Goal: Navigation & Orientation: Find specific page/section

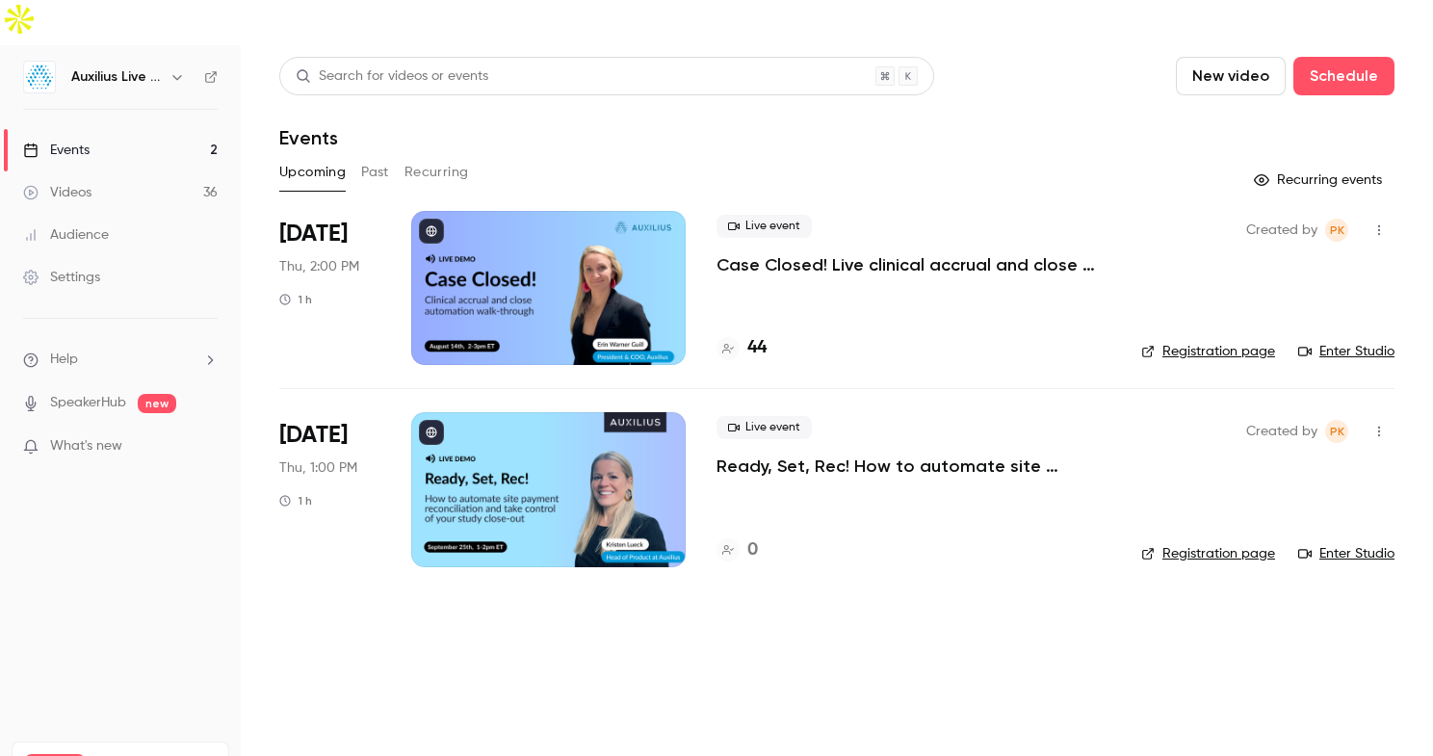
click at [501, 291] on div at bounding box center [548, 288] width 275 height 154
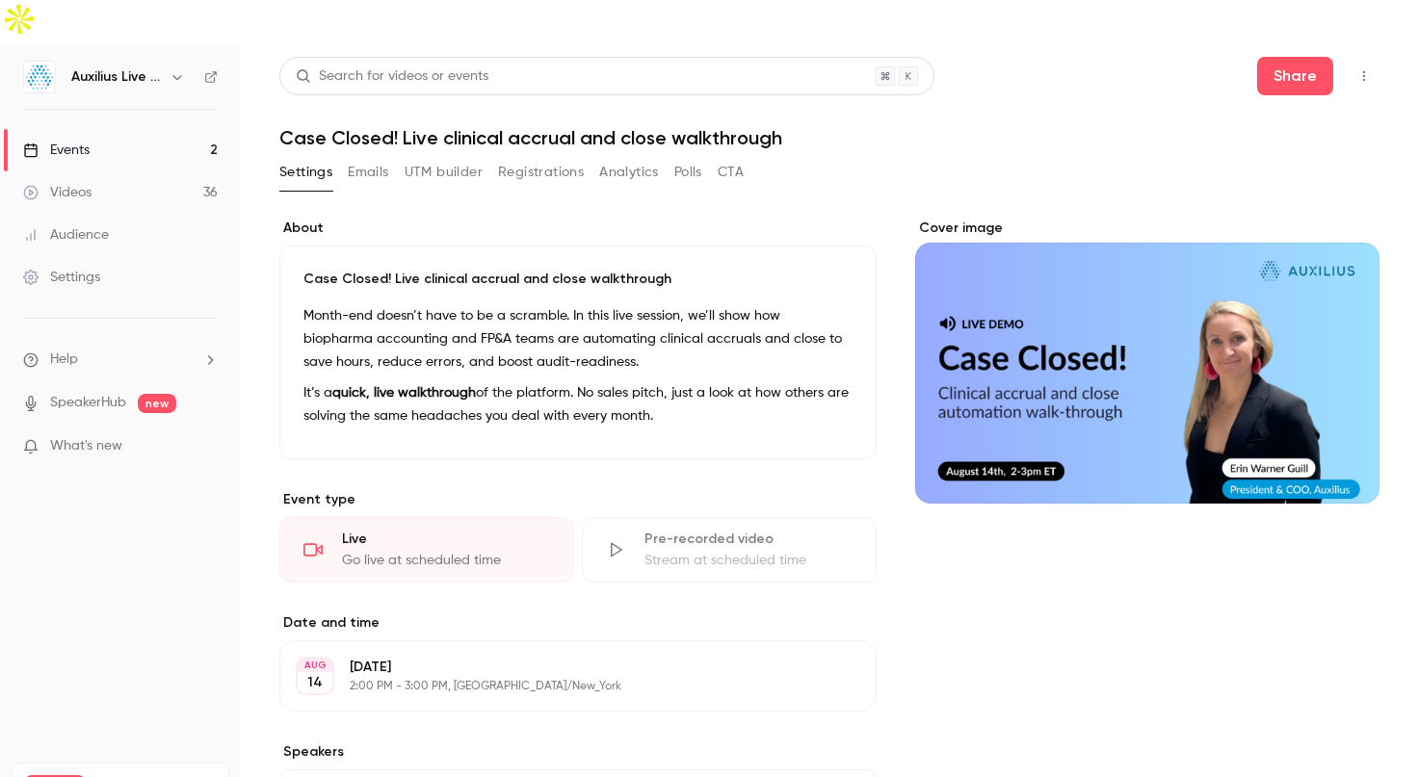
click at [181, 129] on link "Events 2" at bounding box center [120, 150] width 241 height 42
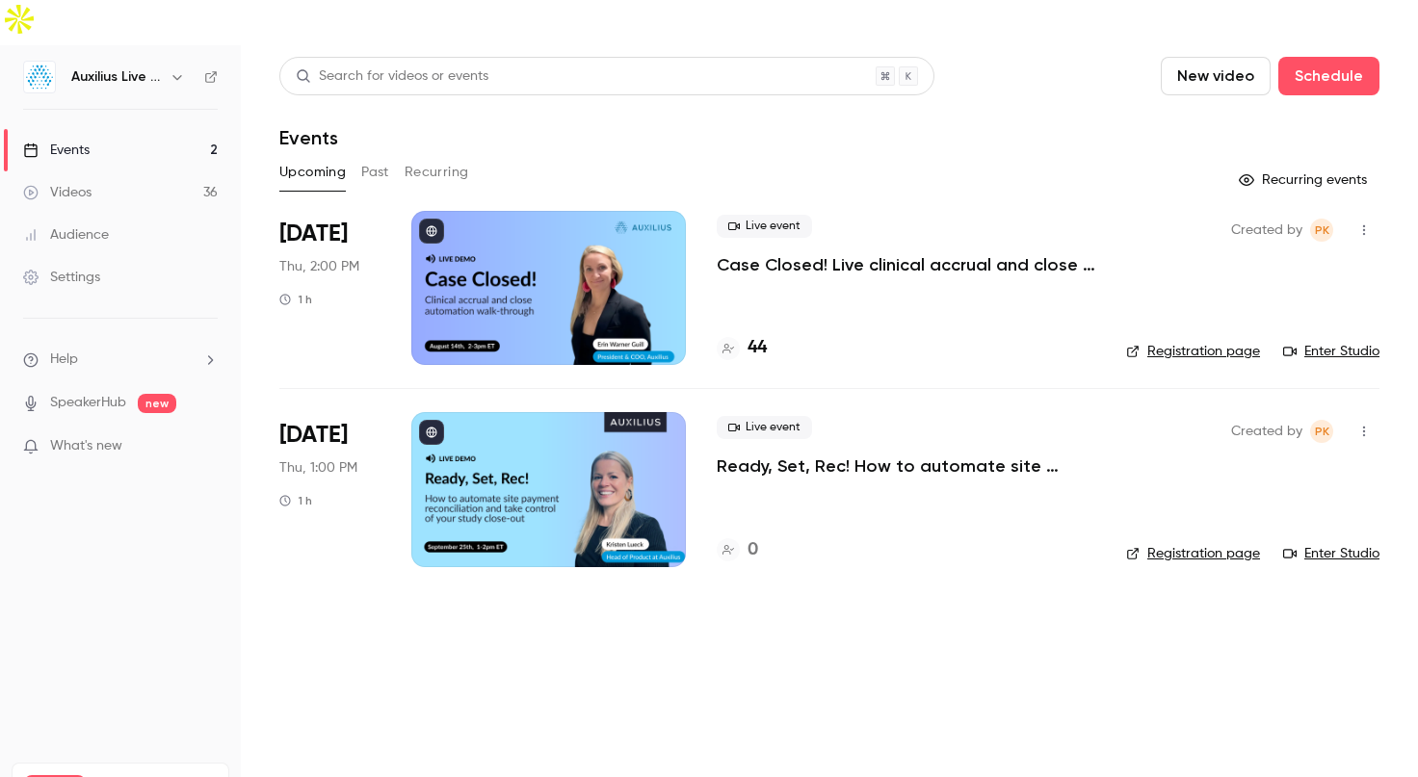
click at [607, 294] on div at bounding box center [548, 288] width 275 height 154
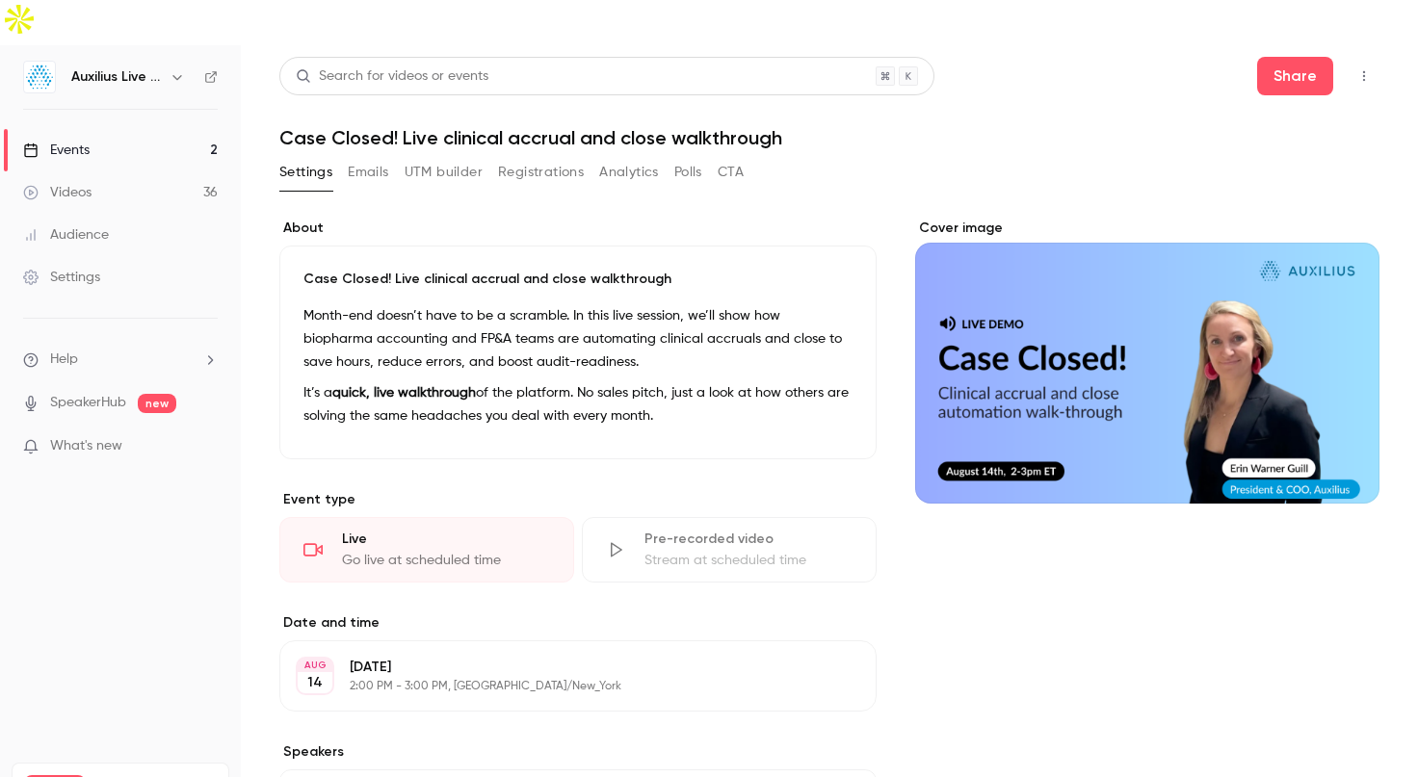
click at [126, 129] on link "Events 2" at bounding box center [120, 150] width 241 height 42
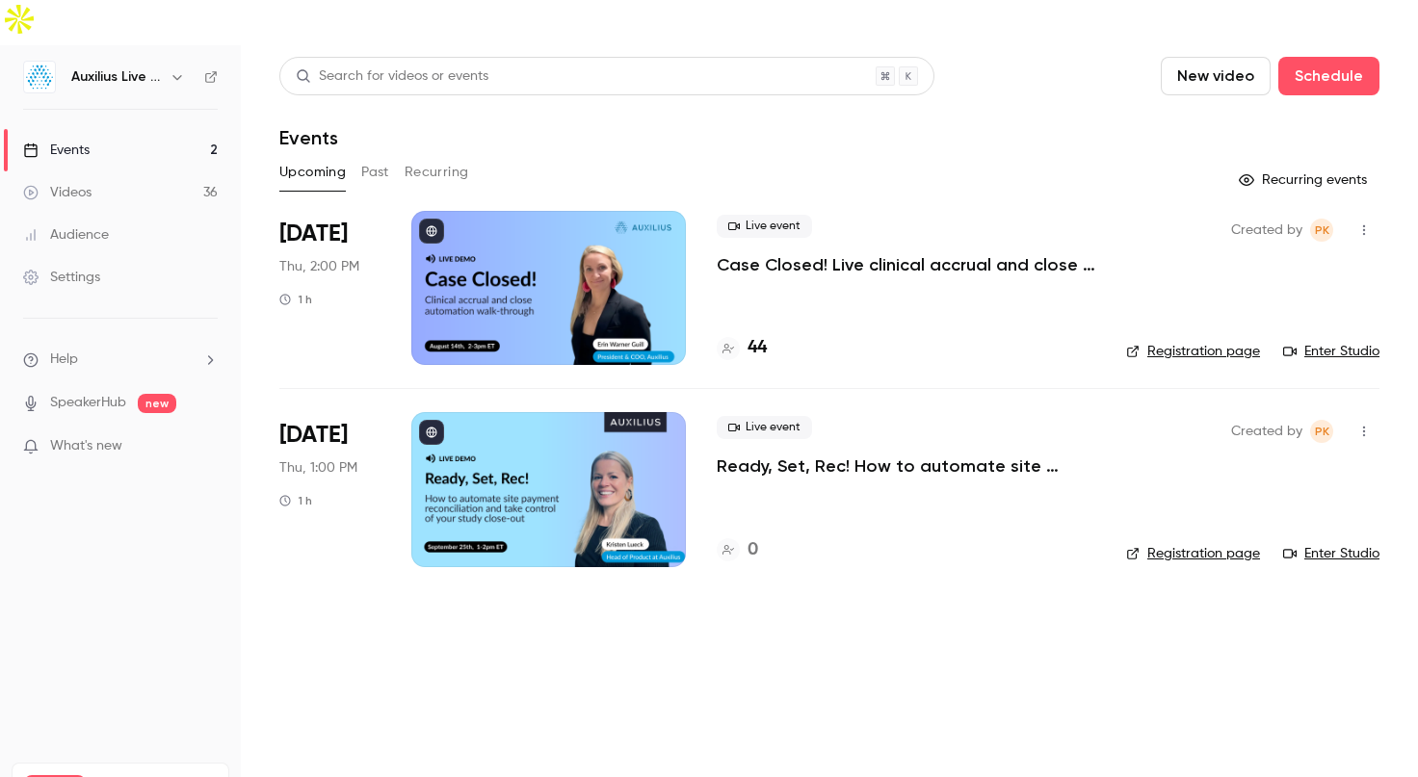
click at [606, 218] on div at bounding box center [548, 288] width 275 height 154
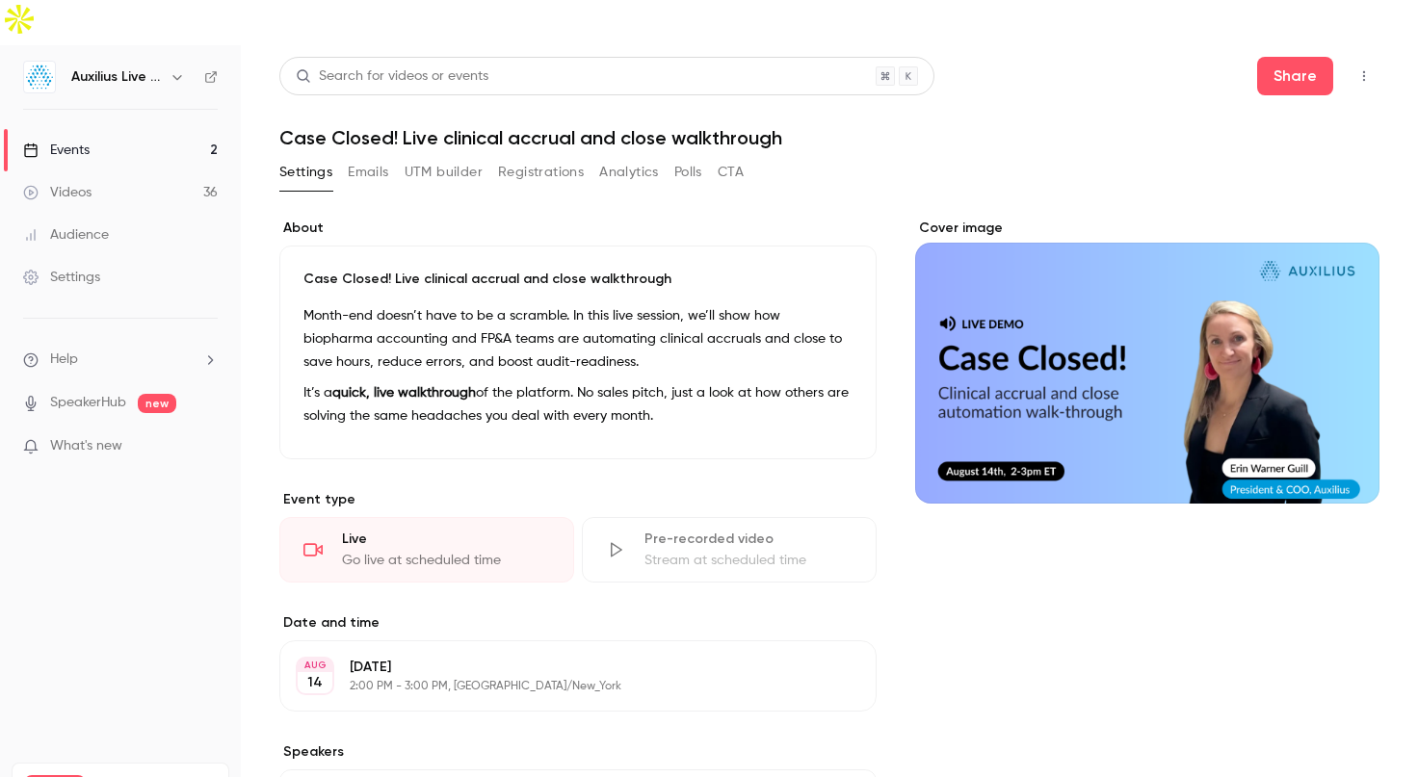
click at [1367, 69] on icon "button" at bounding box center [1363, 75] width 15 height 13
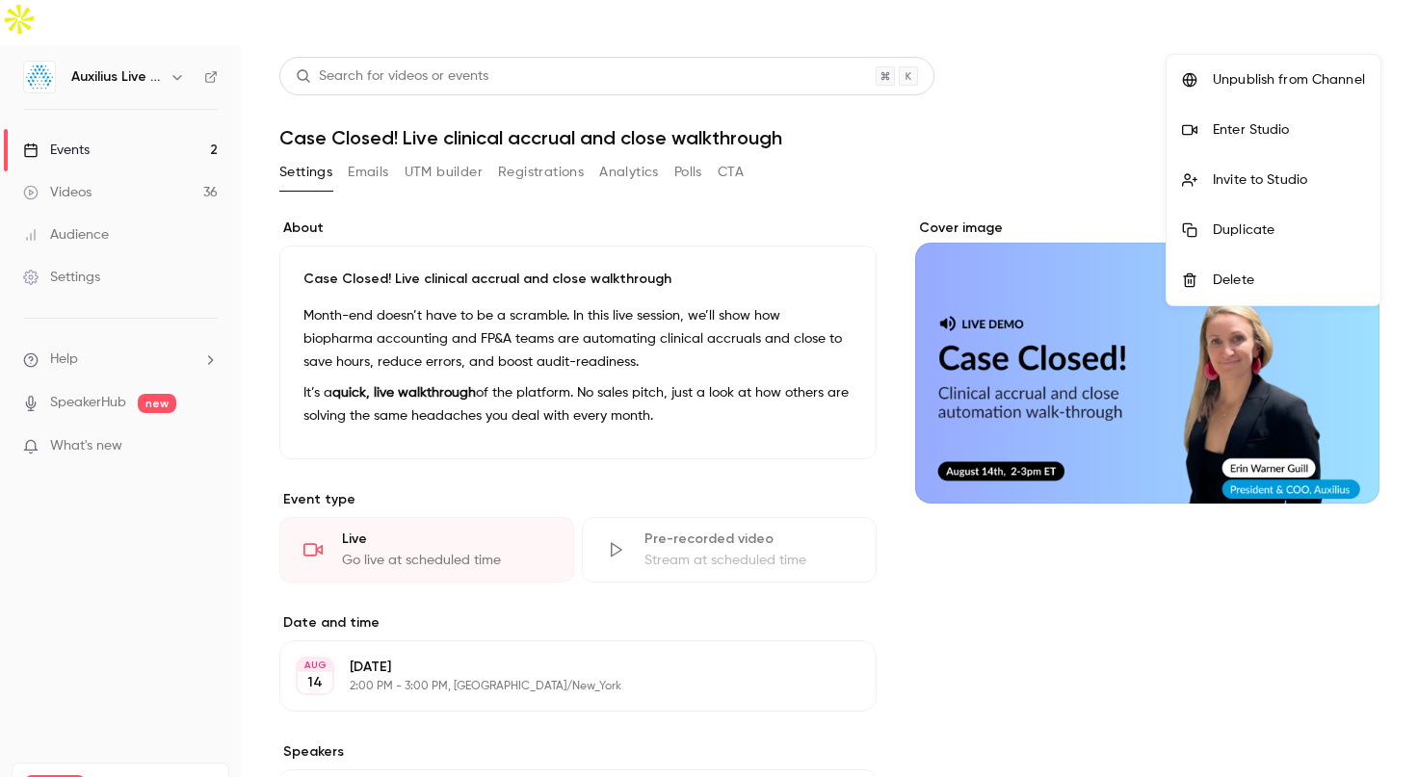
click at [1271, 129] on div "Enter Studio" at bounding box center [1289, 129] width 152 height 19
